Goal: Find specific page/section: Find specific page/section

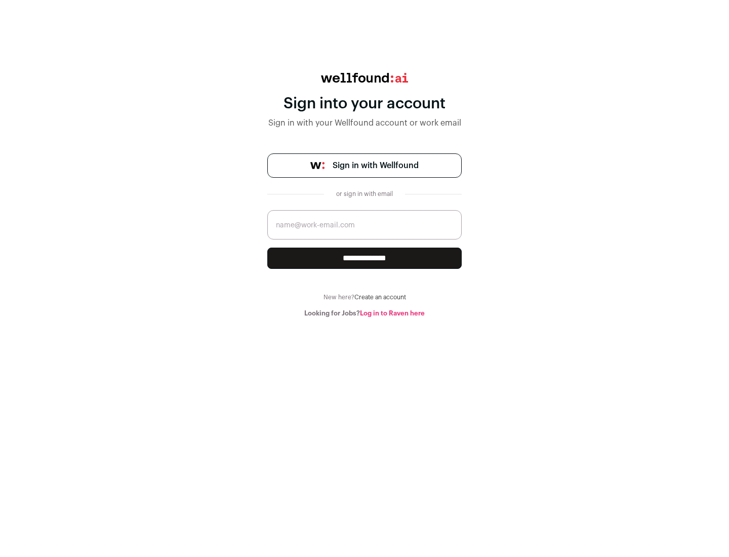
click at [375, 166] on span "Sign in with Wellfound" at bounding box center [376, 166] width 86 height 12
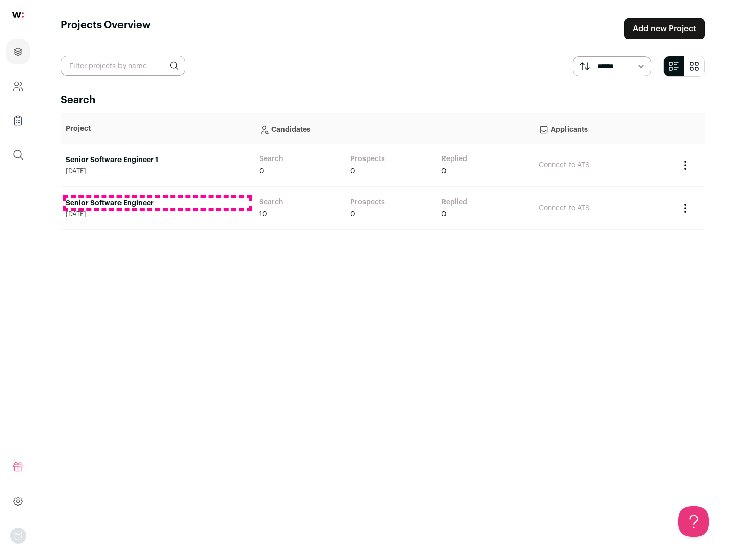
click at [157, 203] on link "Senior Software Engineer" at bounding box center [157, 203] width 183 height 10
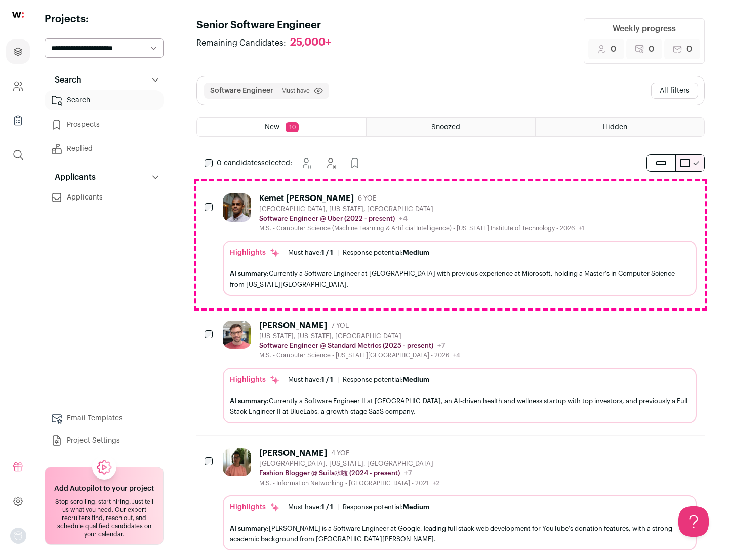
click at [451, 245] on div "Highlights Must have: 1 / 1 How many must haves have been fulfilled? | Response…" at bounding box center [460, 268] width 474 height 55
